Goal: Navigation & Orientation: Find specific page/section

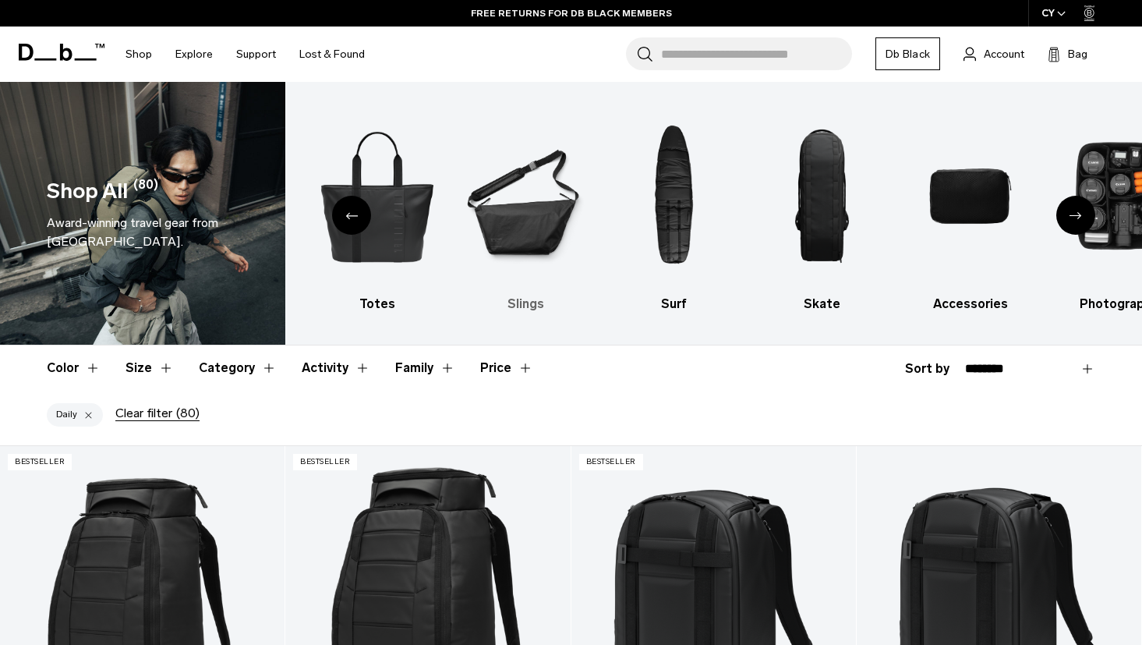
click at [535, 229] on img "6 / 10" at bounding box center [525, 196] width 121 height 182
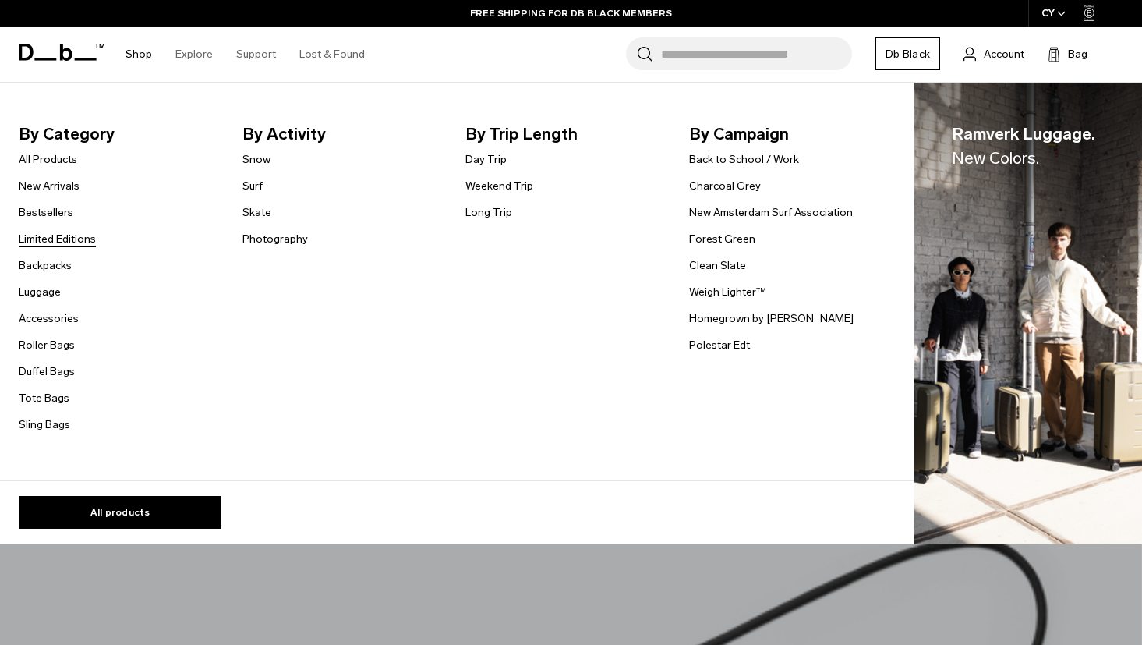
click at [61, 238] on link "Limited Editions" at bounding box center [57, 239] width 77 height 16
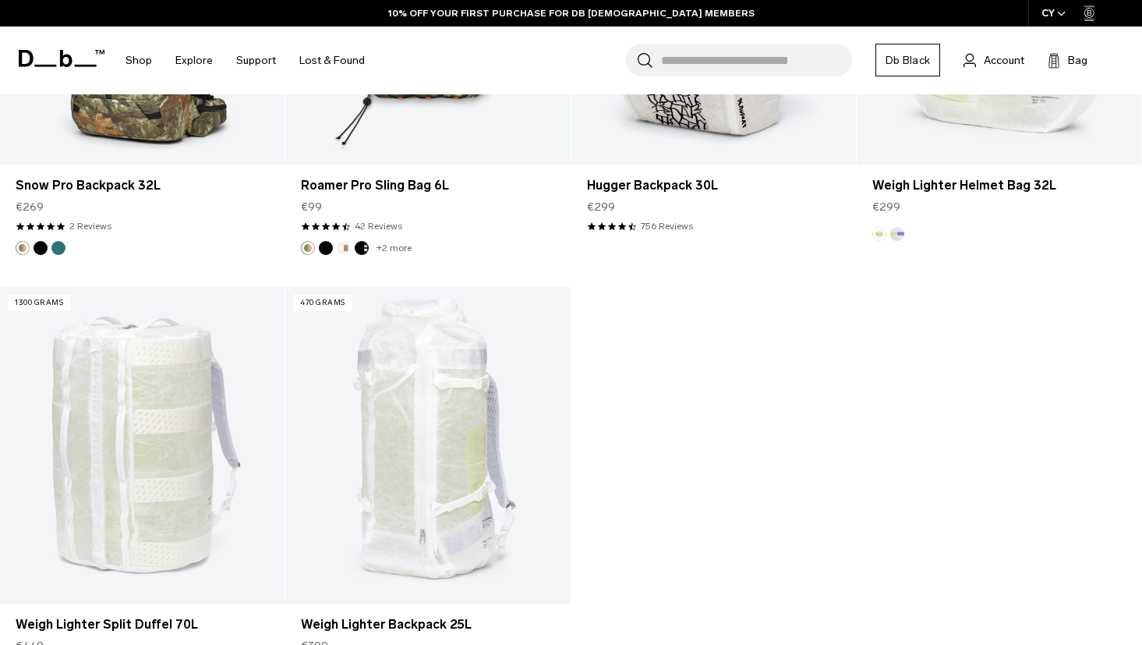
scroll to position [2417, 0]
